Goal: Communication & Community: Participate in discussion

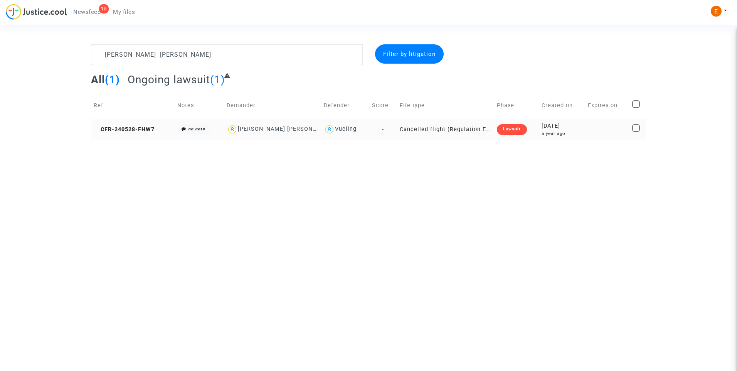
type textarea "[PERSON_NAME] [PERSON_NAME]"
click at [518, 131] on div "Lawsuit" at bounding box center [512, 129] width 30 height 11
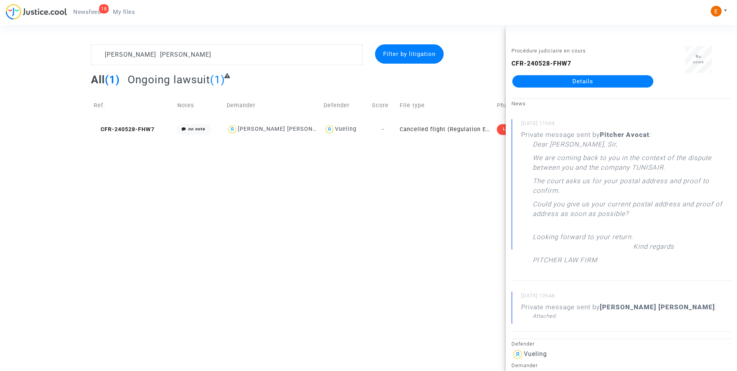
click at [593, 78] on link "Details" at bounding box center [582, 81] width 141 height 12
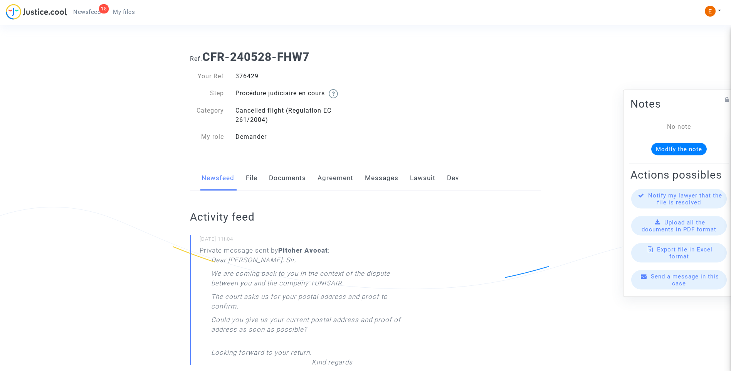
click at [415, 177] on link "Lawsuit" at bounding box center [422, 177] width 25 height 25
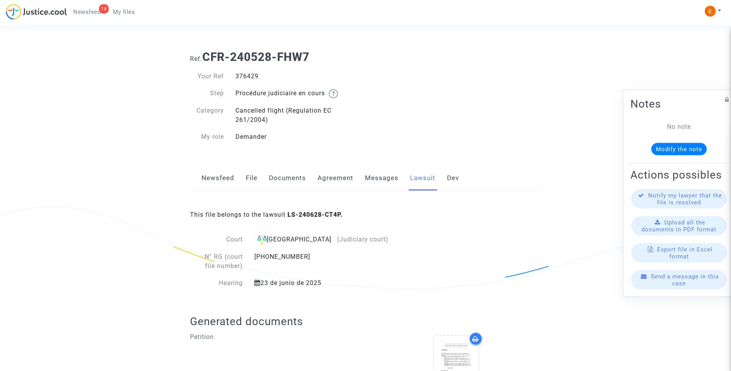
click at [393, 167] on link "Messages" at bounding box center [382, 177] width 34 height 25
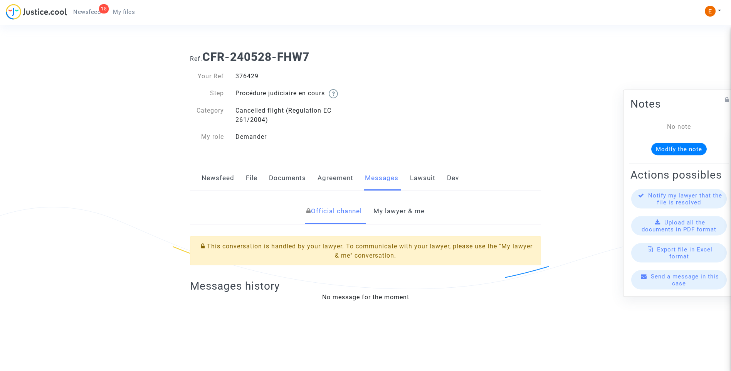
click at [403, 213] on link "My lawyer & me" at bounding box center [399, 211] width 51 height 25
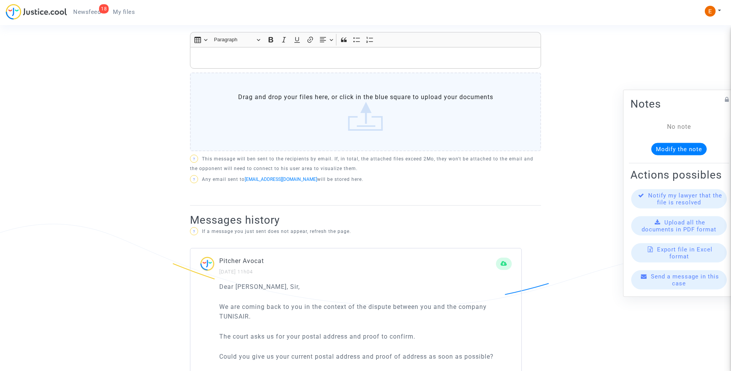
scroll to position [386, 0]
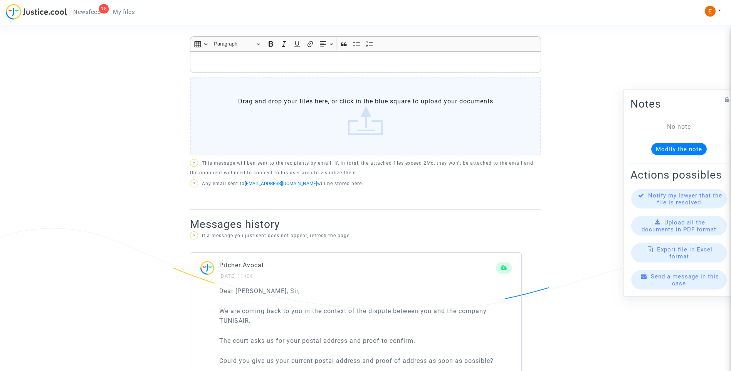
click at [357, 128] on label "Drag and drop your files here, or click in the blue square to upload your docum…" at bounding box center [365, 116] width 351 height 79
click at [0, 0] on input "Drag and drop your files here, or click in the blue square to upload your docum…" at bounding box center [0, 0] width 0 height 0
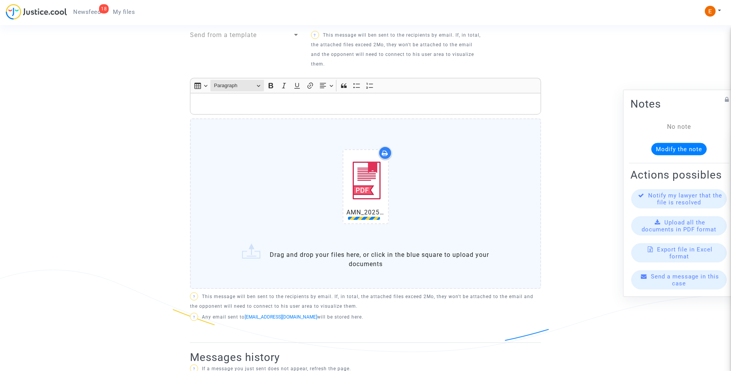
scroll to position [308, 0]
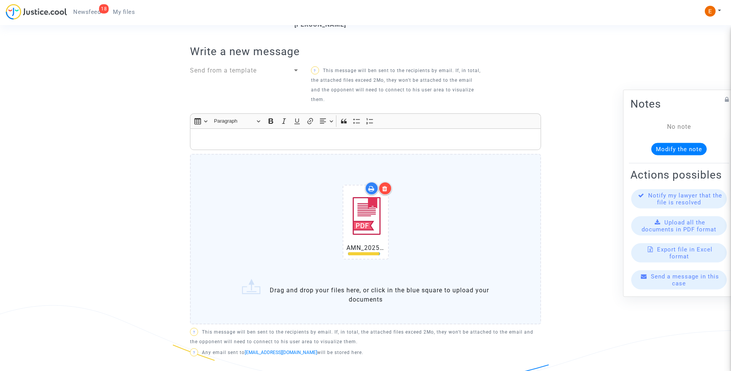
click at [262, 135] on p "Rich Text Editor, main" at bounding box center [365, 140] width 343 height 10
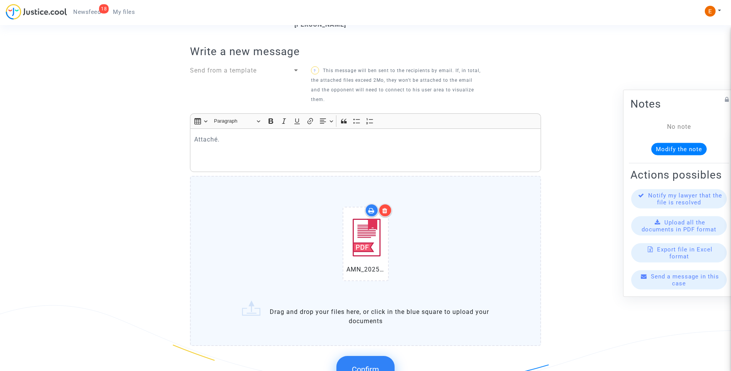
click at [388, 204] on div at bounding box center [385, 210] width 13 height 13
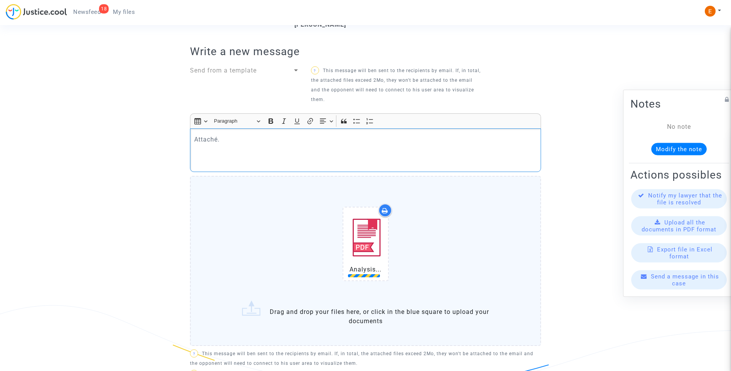
click at [227, 156] on p "Rich Text Editor, main" at bounding box center [365, 161] width 343 height 10
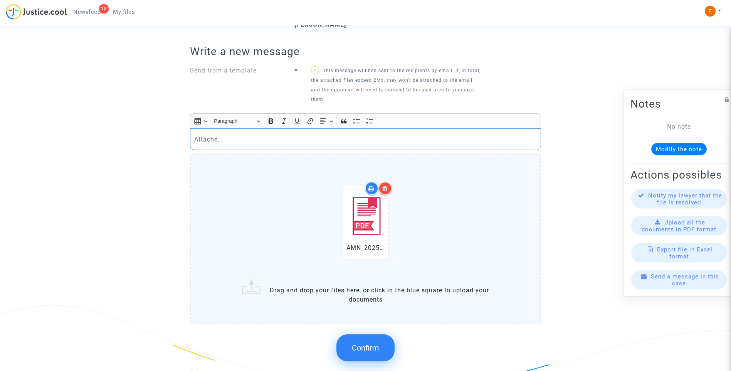
click at [363, 334] on button "Confirm" at bounding box center [366, 347] width 58 height 27
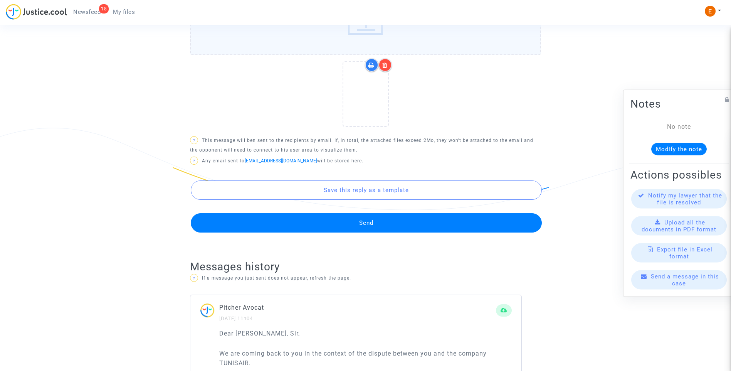
scroll to position [501, 0]
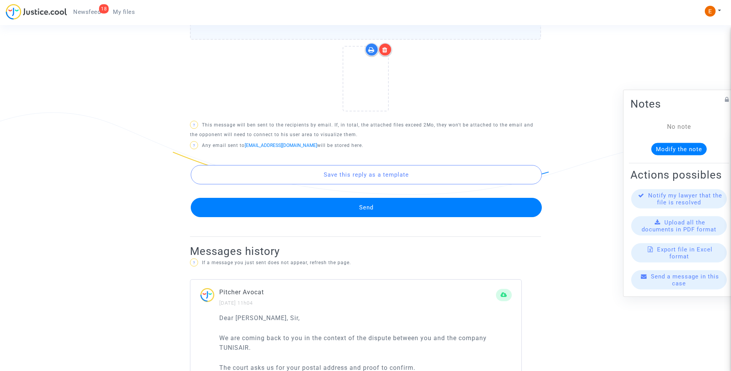
click at [367, 201] on button "Send" at bounding box center [366, 207] width 351 height 19
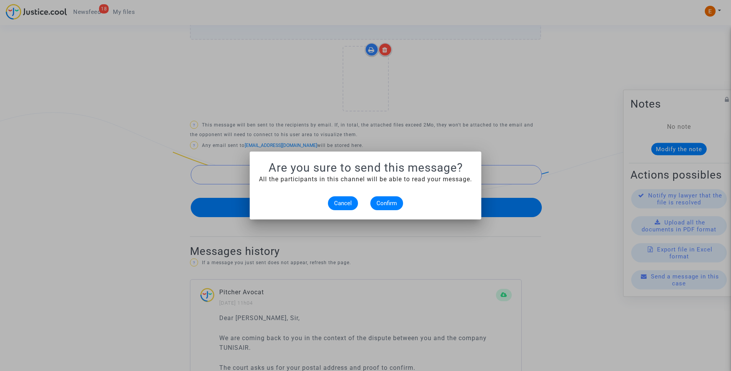
scroll to position [0, 0]
click at [386, 205] on span "Confirm" at bounding box center [387, 203] width 20 height 7
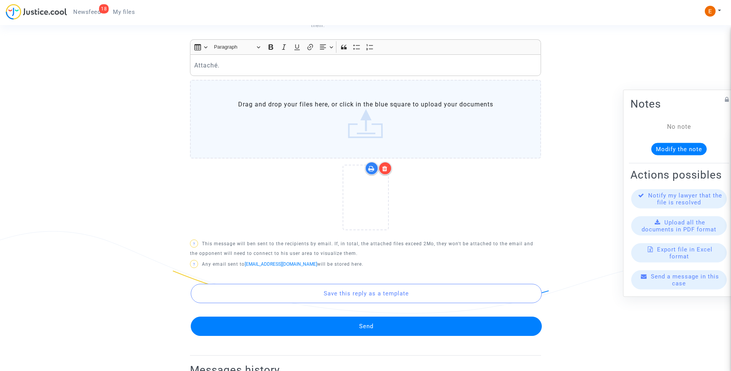
scroll to position [540, 0]
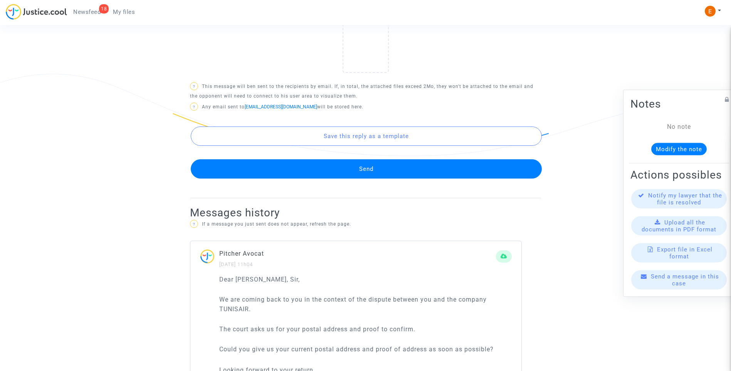
click at [364, 163] on button "Send" at bounding box center [366, 168] width 351 height 19
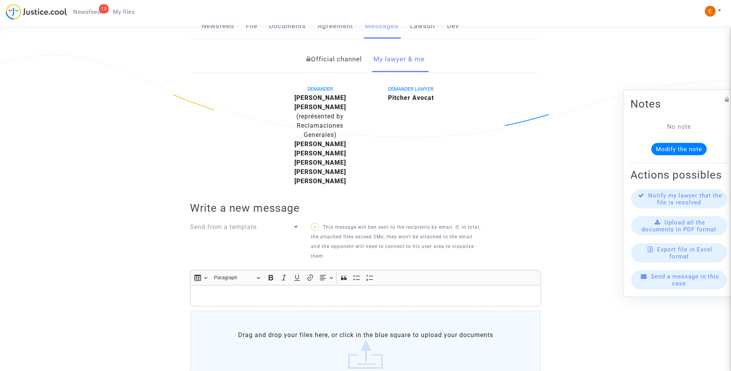
scroll to position [77, 0]
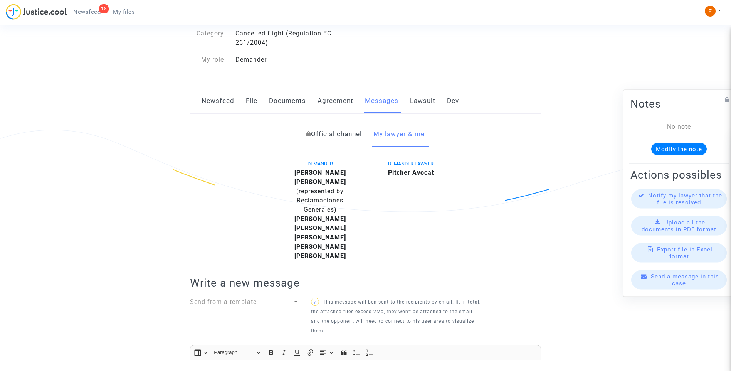
drag, startPoint x: 90, startPoint y: 14, endPoint x: 111, endPoint y: 25, distance: 23.5
click at [90, 14] on span "Newsfeed" at bounding box center [86, 11] width 27 height 7
